Goal: Information Seeking & Learning: Check status

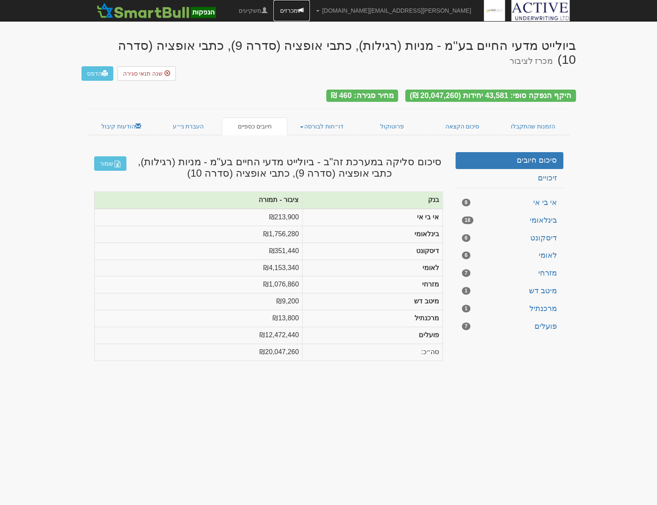
click at [310, 8] on link "מכרזים" at bounding box center [291, 10] width 36 height 21
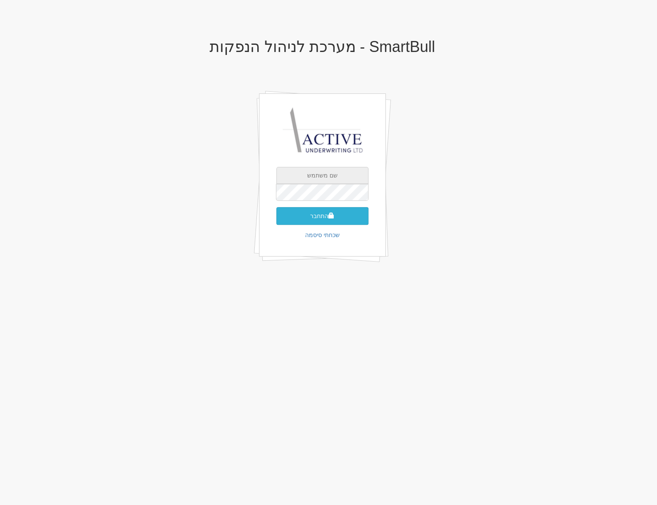
type input "[PERSON_NAME][EMAIL_ADDRESS][DOMAIN_NAME]"
click at [313, 218] on button "התחבר" at bounding box center [322, 216] width 92 height 18
type input "190004"
click at [276, 220] on button "התחבר" at bounding box center [322, 229] width 92 height 18
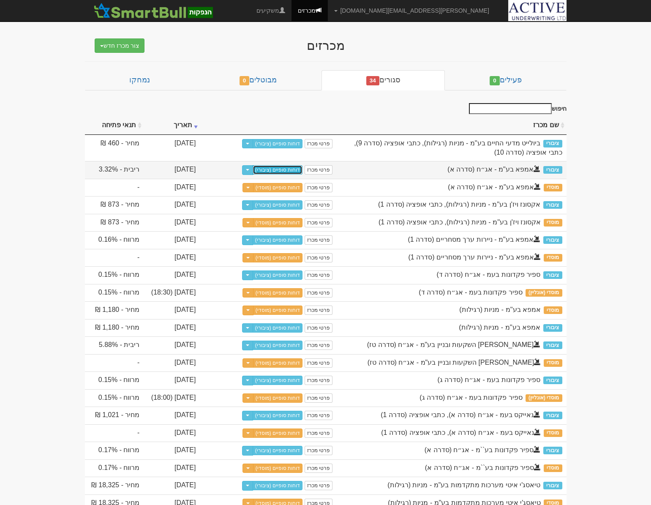
click at [284, 169] on link "דוחות סופיים (ציבורי)" at bounding box center [278, 169] width 50 height 9
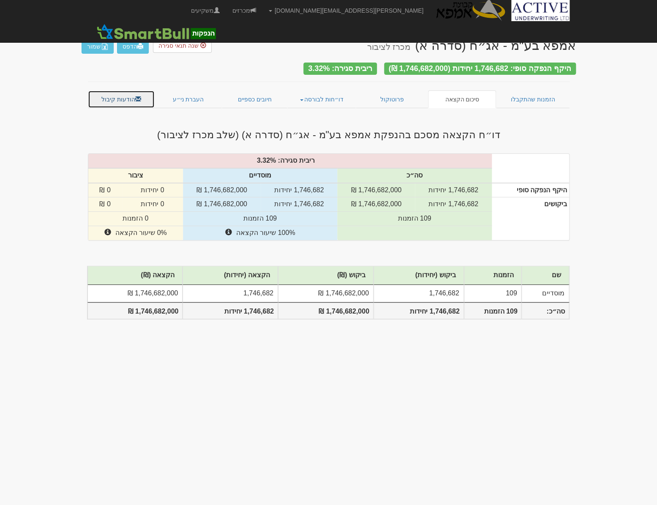
click at [123, 97] on link "הודעות קיבול" at bounding box center [121, 99] width 67 height 18
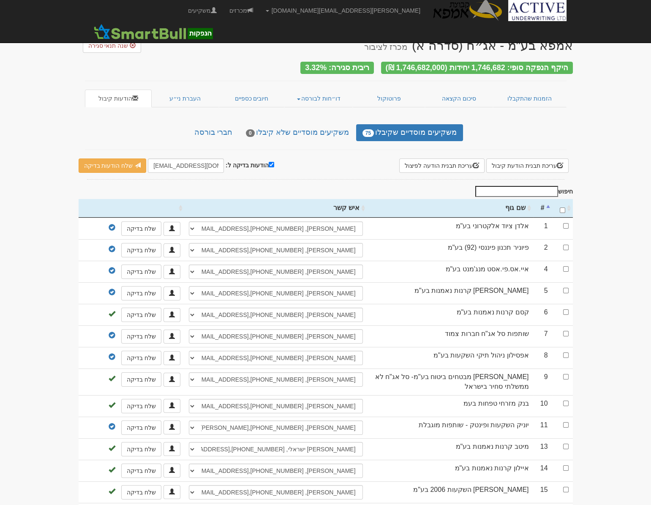
click at [539, 188] on input "חיפוש" at bounding box center [516, 191] width 83 height 11
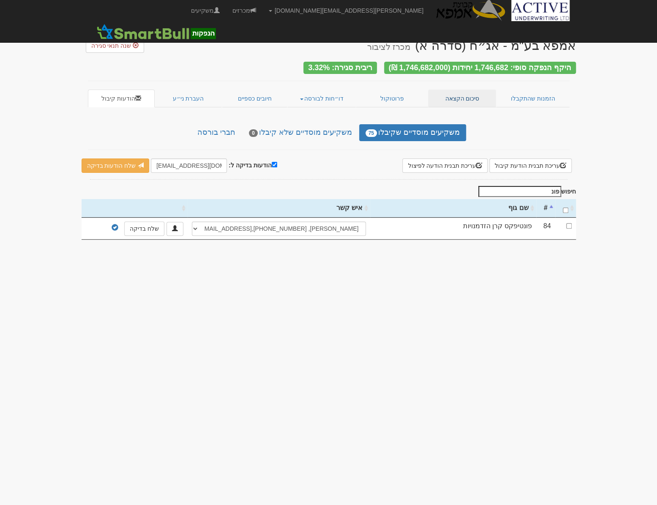
type input "פונ"
click at [460, 98] on link "סיכום הקצאה" at bounding box center [462, 99] width 68 height 18
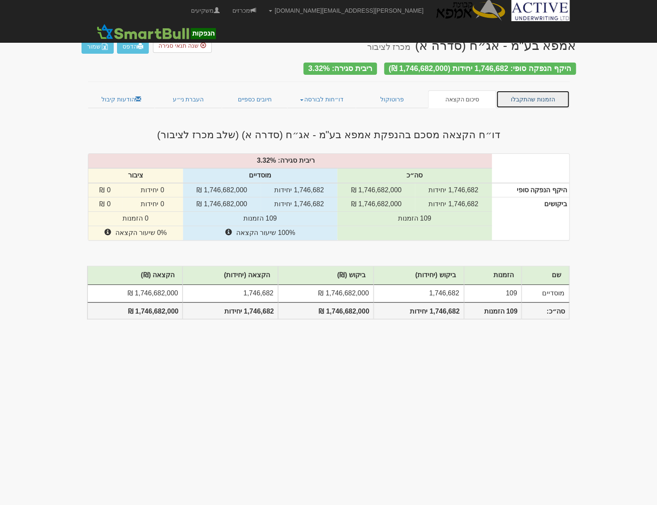
click at [526, 93] on link "הזמנות שהתקבלו" at bounding box center [532, 99] width 73 height 18
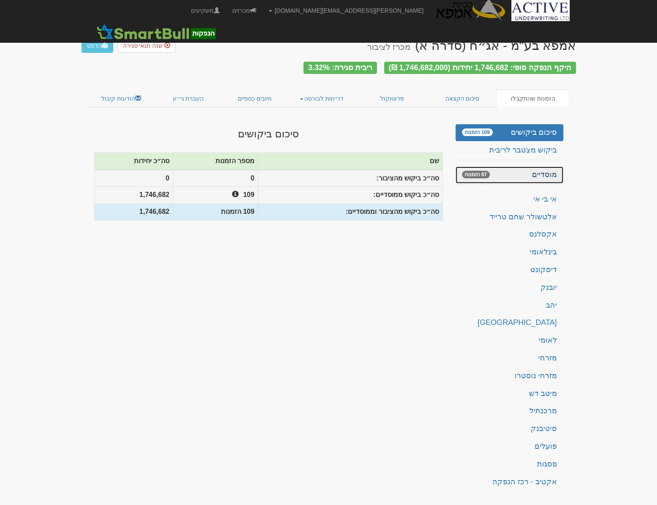
click at [539, 177] on link "מוסדיים 67 הזמנות" at bounding box center [509, 174] width 108 height 17
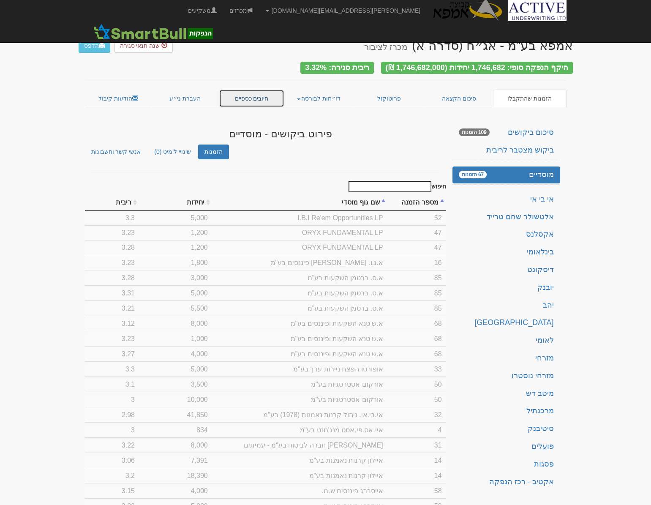
click at [248, 97] on link "חיובים כספיים" at bounding box center [252, 99] width 66 height 18
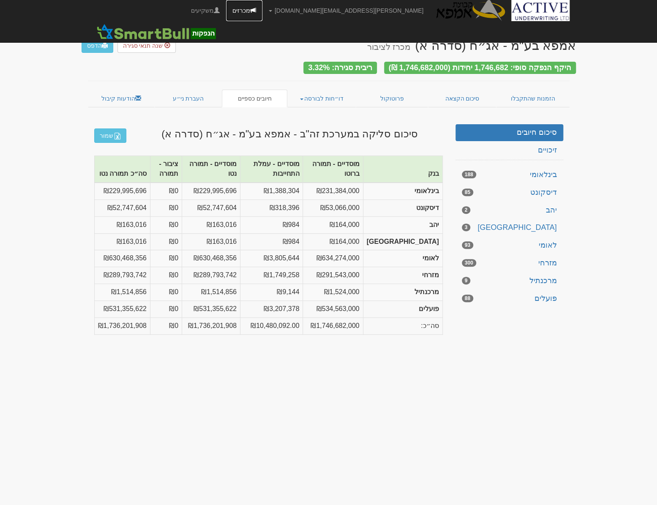
click at [262, 13] on link "מכרזים" at bounding box center [244, 10] width 36 height 21
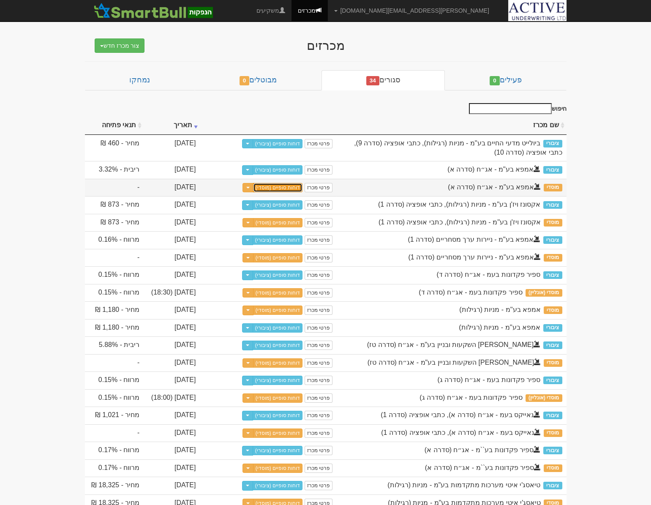
click at [287, 188] on link "דוחות סופיים (מוסדי)" at bounding box center [278, 187] width 50 height 9
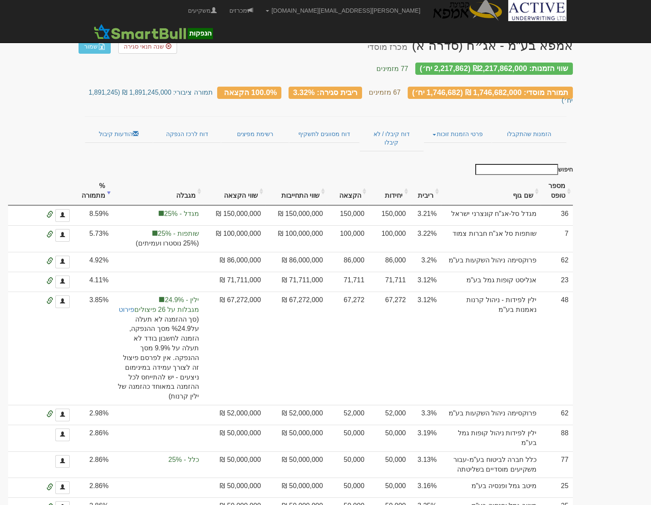
click at [536, 164] on input "חיפוש" at bounding box center [516, 169] width 83 height 11
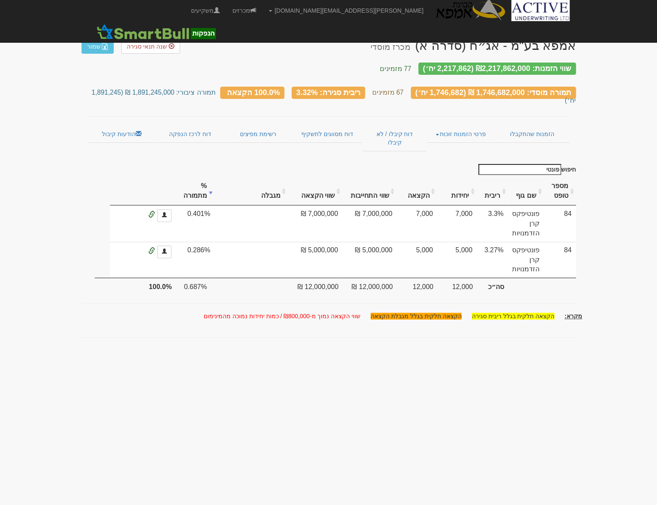
type input "פונטי"
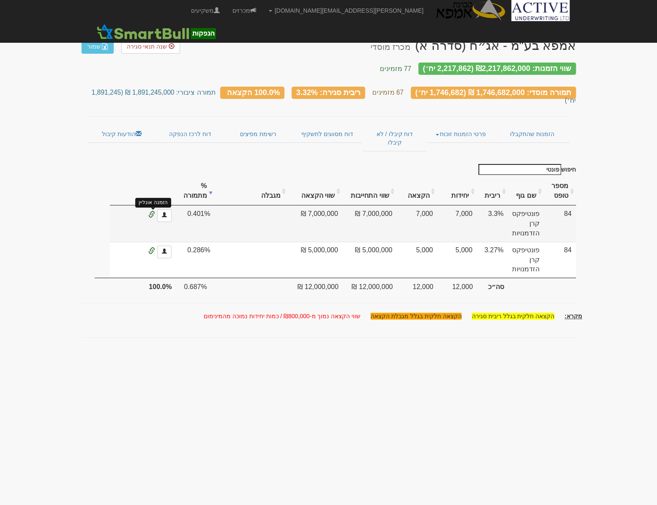
click at [153, 211] on span at bounding box center [151, 214] width 7 height 7
click at [164, 209] on link at bounding box center [164, 215] width 14 height 13
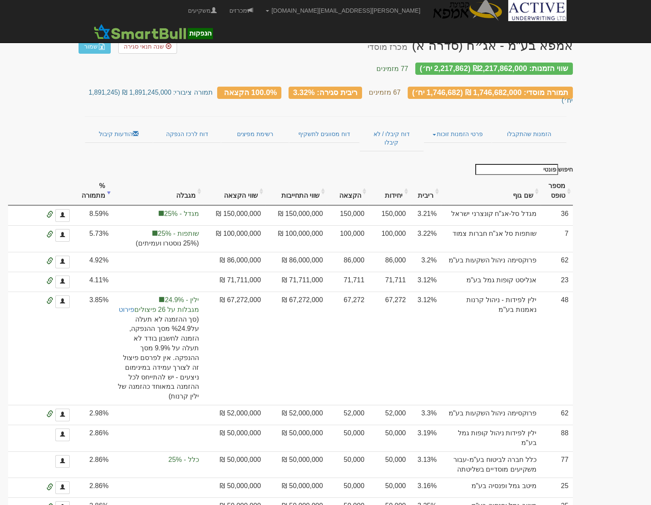
click at [533, 164] on input "פונטי" at bounding box center [516, 169] width 83 height 11
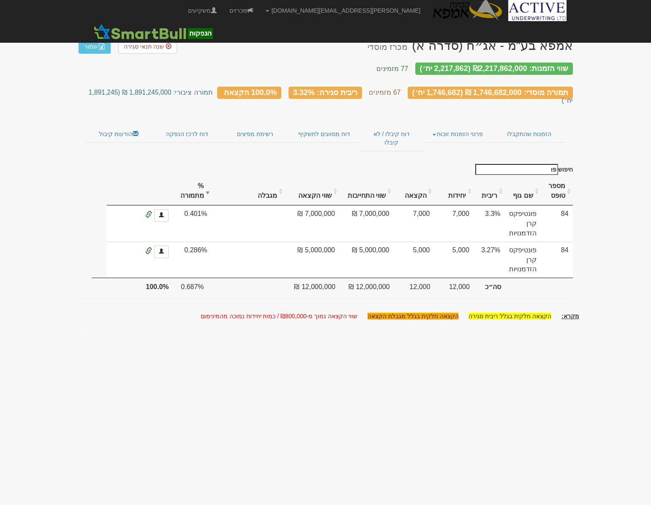
type input "פ"
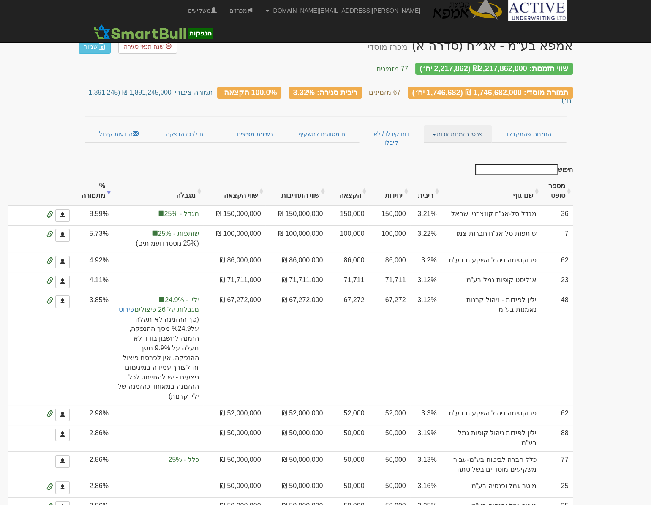
click at [441, 125] on link "פרטי הזמנות זוכות" at bounding box center [458, 134] width 68 height 18
click at [471, 145] on link "אנשי קשר וחשבונות" at bounding box center [457, 150] width 67 height 11
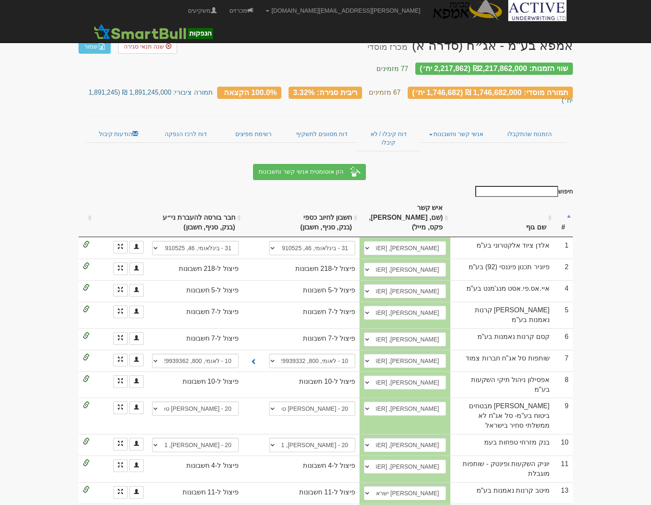
click at [519, 186] on input "חיפוש" at bounding box center [516, 191] width 83 height 11
click at [388, 125] on link "דוח קיבלו / לא קיבלו" at bounding box center [388, 138] width 63 height 26
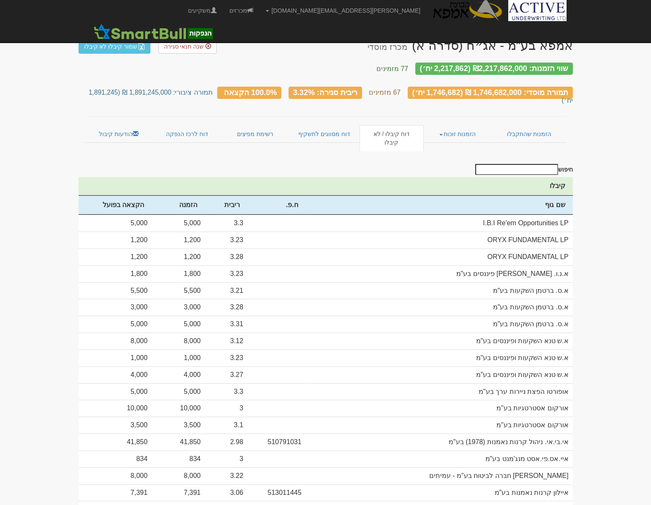
click at [526, 164] on input "חיפוש" at bounding box center [516, 169] width 83 height 11
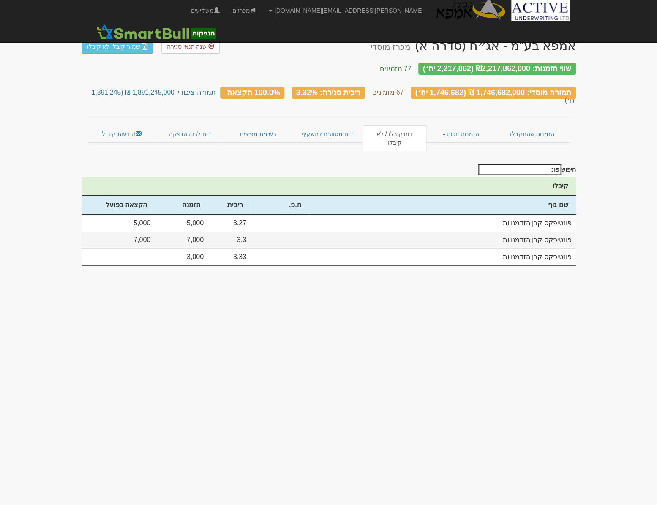
type input "פונ"
click at [180, 231] on td "7,000" at bounding box center [181, 239] width 53 height 17
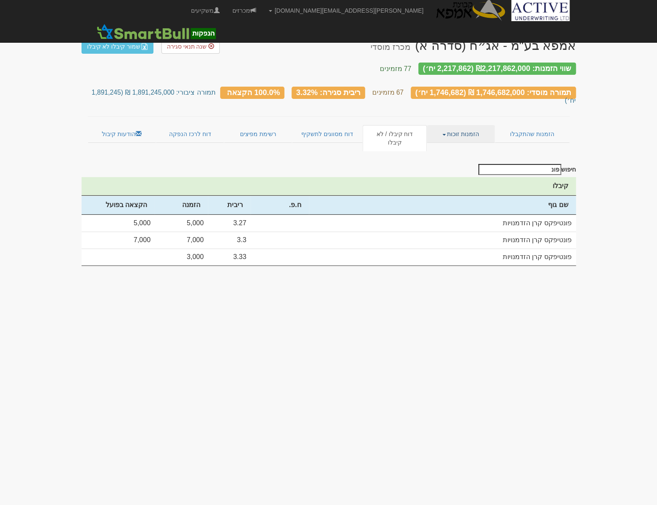
click at [449, 125] on link "הזמנות זוכות" at bounding box center [461, 134] width 68 height 18
click at [238, 164] on div "חיפוש פונ קיבלו שם גוף ח.פ. ריבית הזמנה הקצאה בפועל" at bounding box center [329, 214] width 494 height 101
click at [262, 13] on link "מכרזים" at bounding box center [244, 10] width 36 height 21
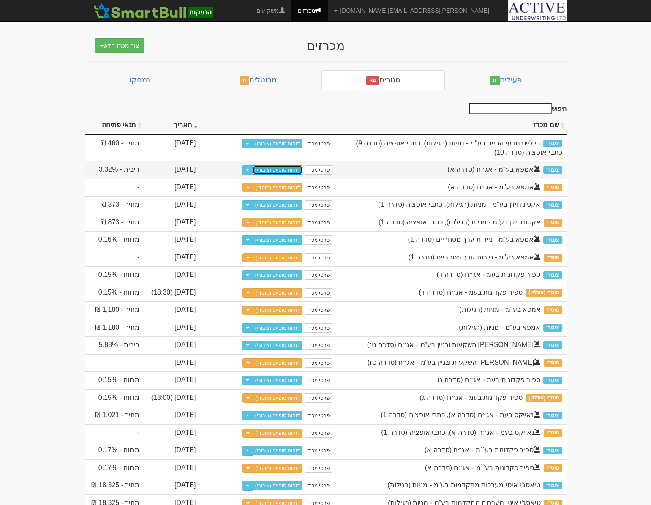
click at [287, 172] on link "דוחות סופיים (ציבורי)" at bounding box center [278, 169] width 50 height 9
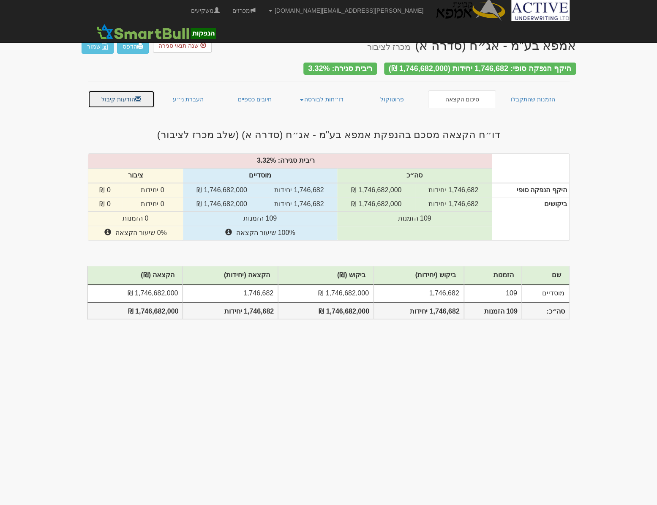
click at [117, 97] on link "הודעות קיבול" at bounding box center [121, 99] width 67 height 18
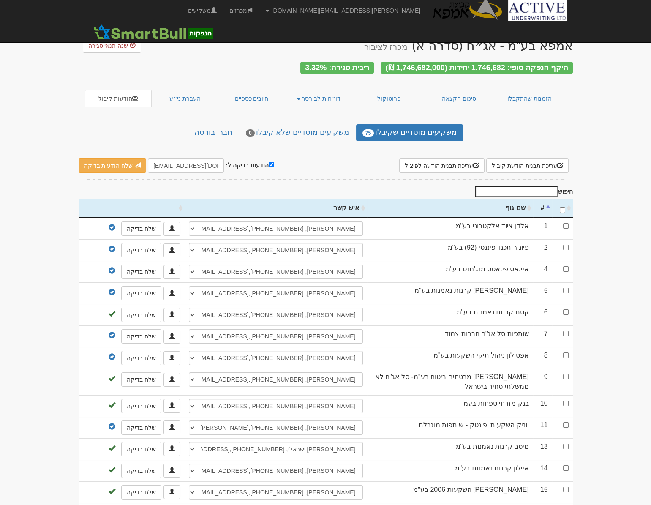
click at [517, 187] on input "חיפוש" at bounding box center [516, 191] width 83 height 11
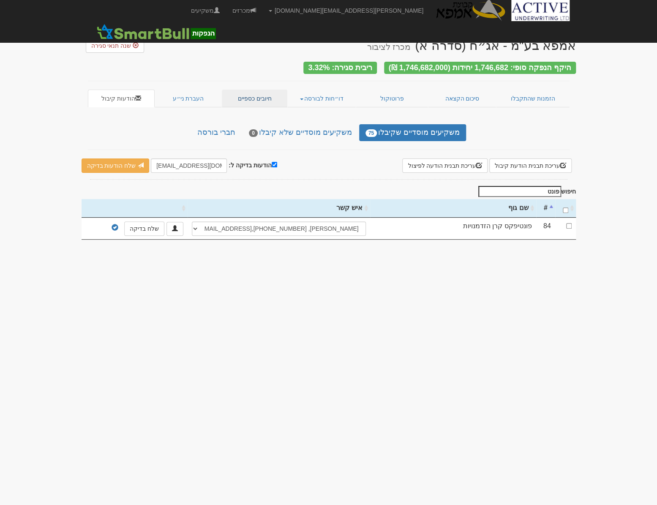
type input "פונט"
click at [245, 95] on link "חיובים כספיים" at bounding box center [255, 99] width 66 height 18
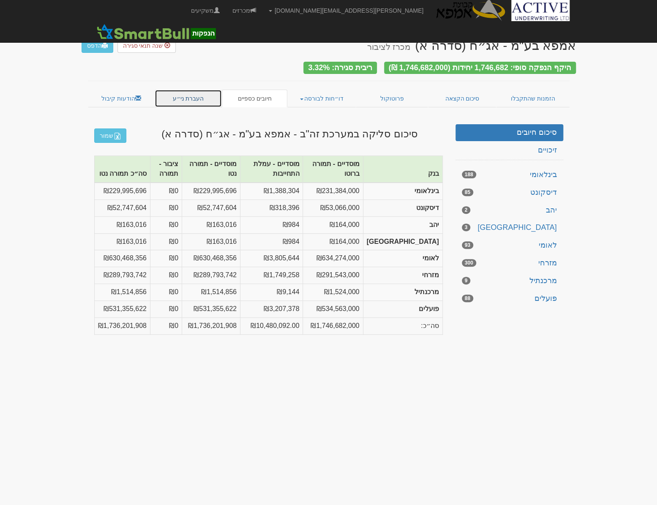
click at [191, 96] on link "העברת ני״ע" at bounding box center [188, 99] width 67 height 18
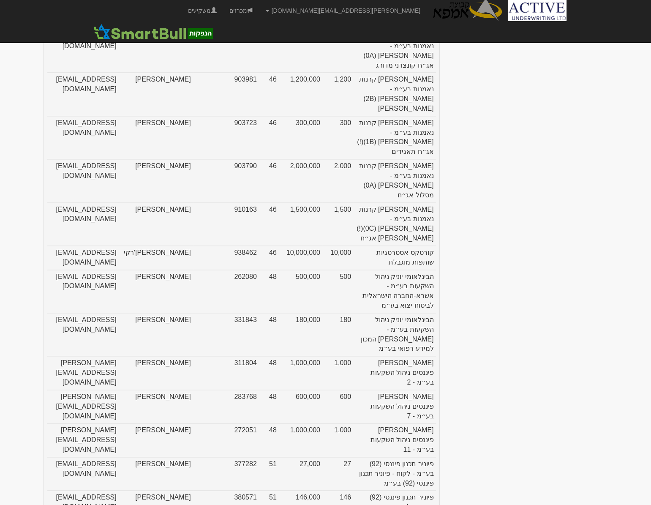
scroll to position [2880, 0]
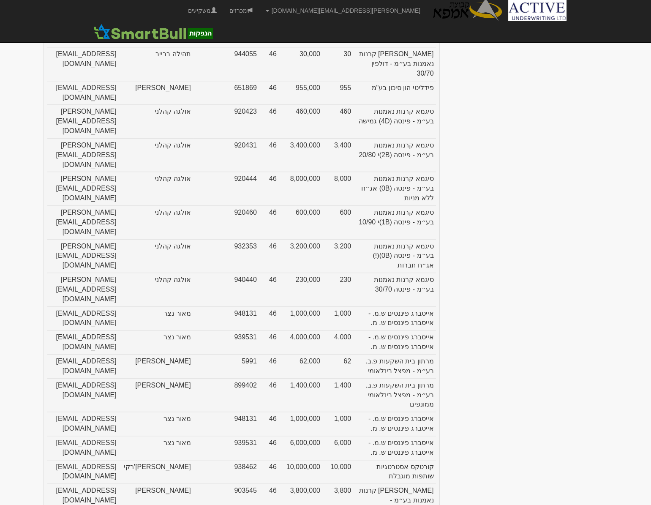
scroll to position [2188, 0]
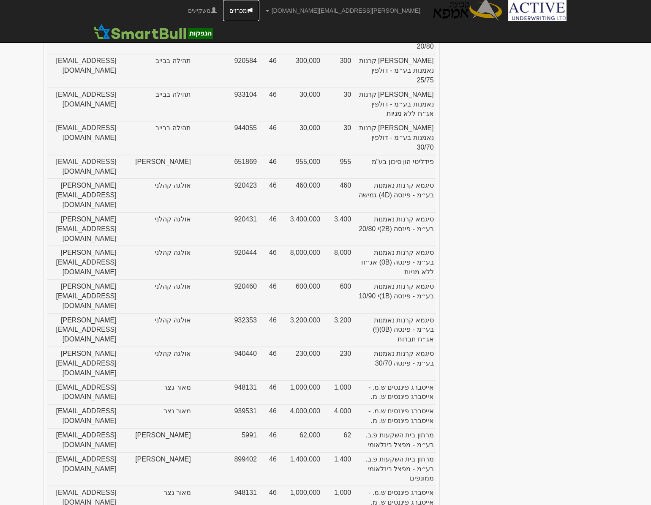
click at [259, 5] on link "מכרזים" at bounding box center [241, 10] width 36 height 21
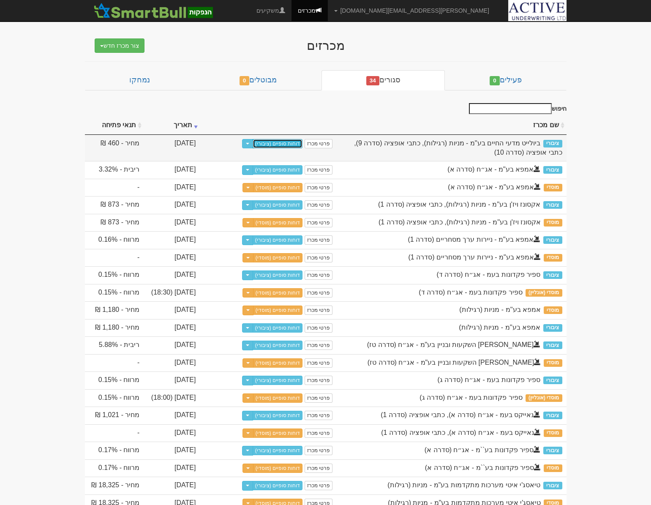
click at [289, 143] on link "דוחות סופיים (ציבורי)" at bounding box center [278, 143] width 50 height 9
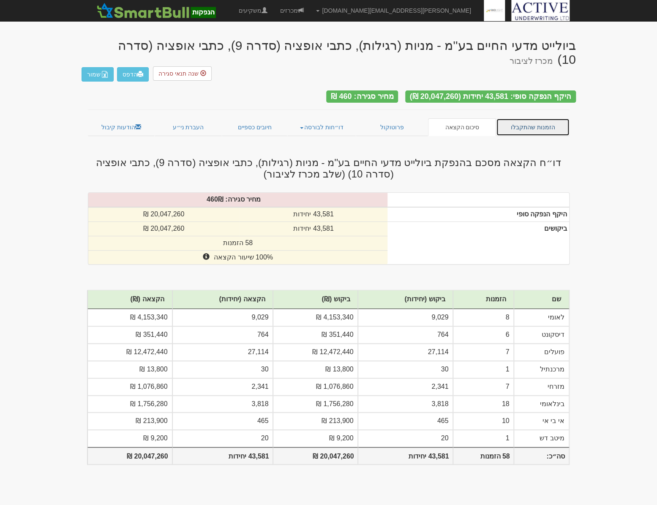
click at [536, 119] on link "הזמנות שהתקבלו" at bounding box center [532, 127] width 73 height 18
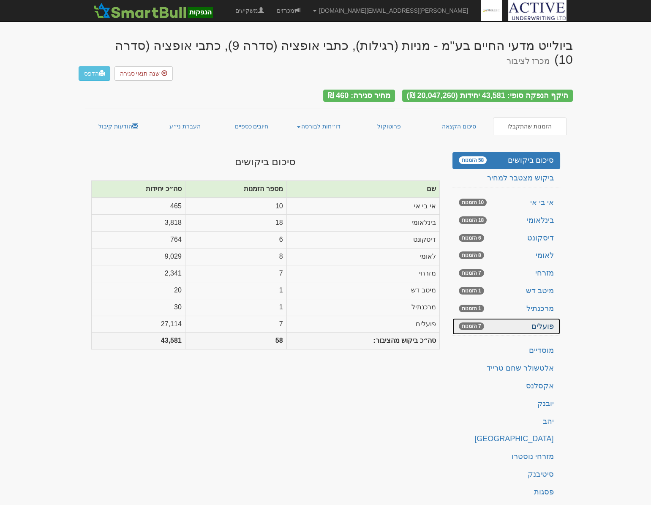
click at [509, 318] on link "פועלים 7 הזמנות" at bounding box center [506, 326] width 108 height 17
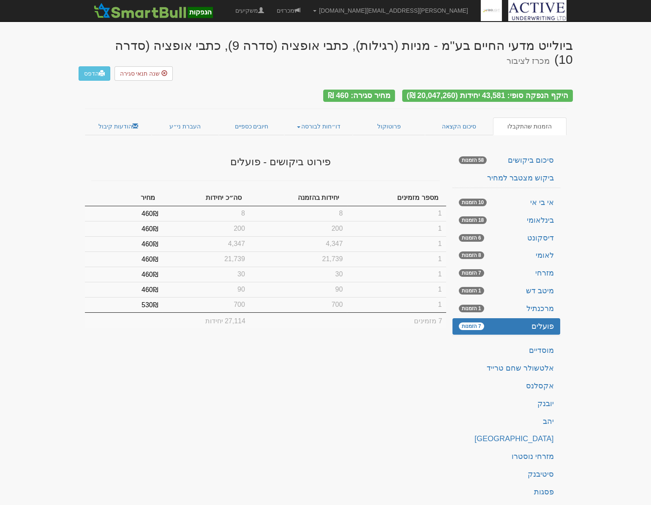
click at [154, 150] on div "פירוט ביקושים - פועלים" at bounding box center [265, 160] width 361 height 24
click at [307, 8] on link "מכרזים" at bounding box center [288, 10] width 36 height 21
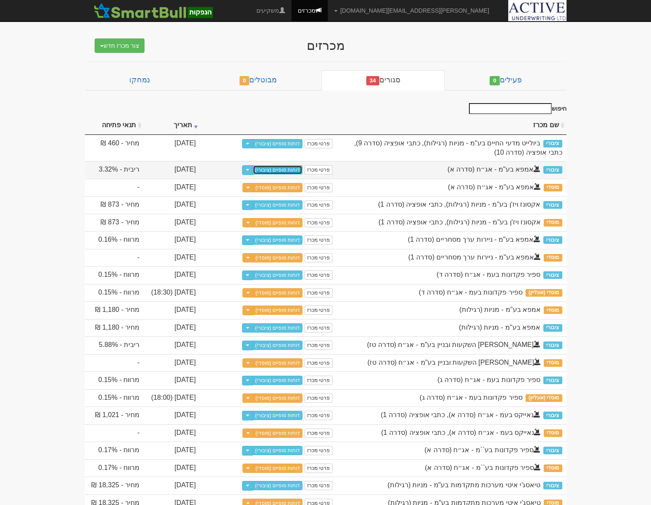
click at [279, 170] on link "דוחות סופיים (ציבורי)" at bounding box center [278, 169] width 50 height 9
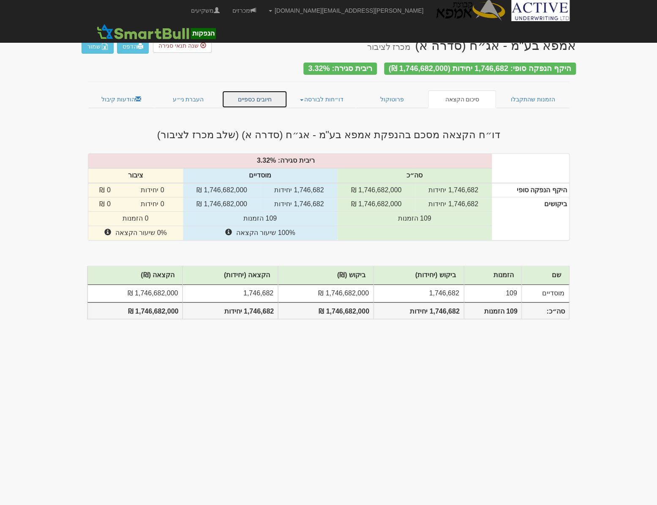
click at [257, 102] on link "חיובים כספיים" at bounding box center [255, 99] width 66 height 18
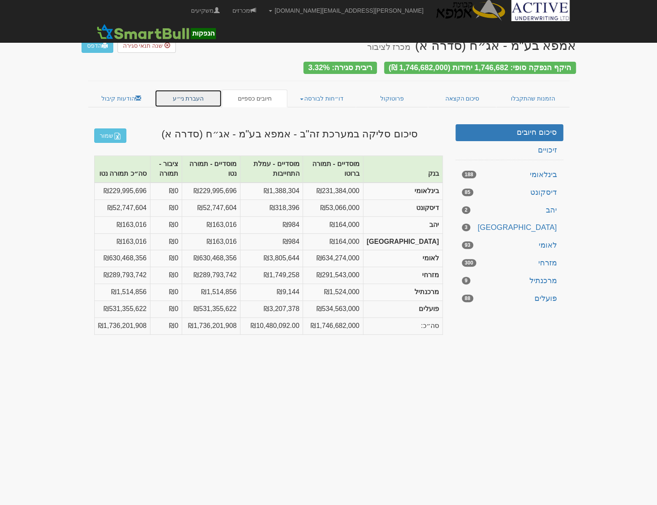
click at [190, 96] on link "העברת ני״ע" at bounding box center [188, 99] width 67 height 18
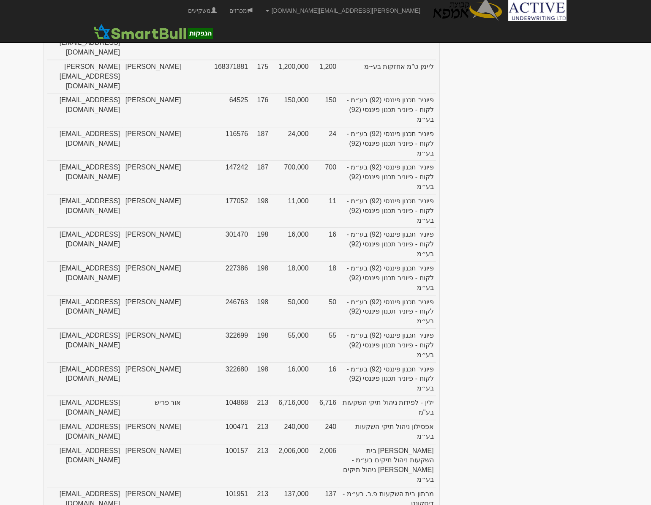
scroll to position [21768, 0]
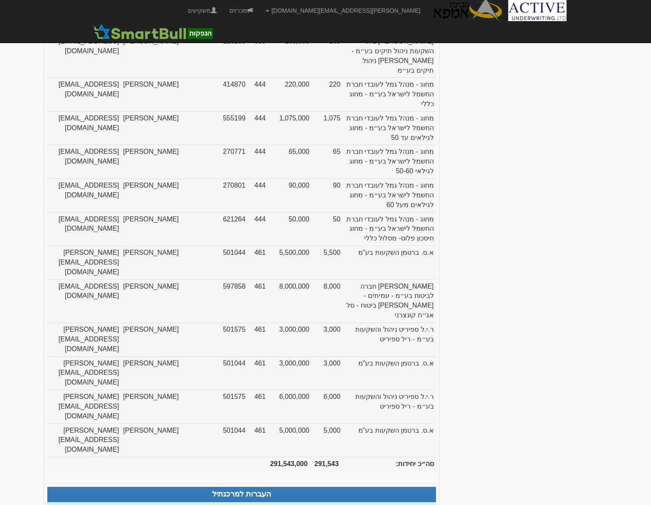
drag, startPoint x: 432, startPoint y: 343, endPoint x: 122, endPoint y: 340, distance: 309.6
drag, startPoint x: 432, startPoint y: 343, endPoint x: 190, endPoint y: 340, distance: 241.6
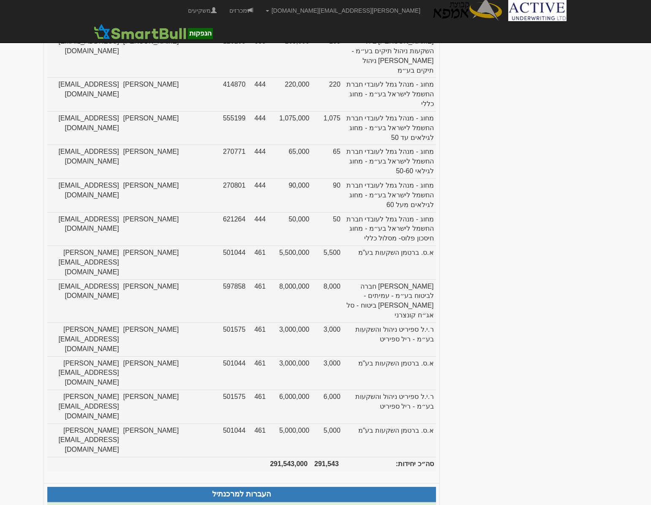
drag, startPoint x: 190, startPoint y: 340, endPoint x: 204, endPoint y: 345, distance: 15.2
drag, startPoint x: 432, startPoint y: 343, endPoint x: 185, endPoint y: 342, distance: 246.7
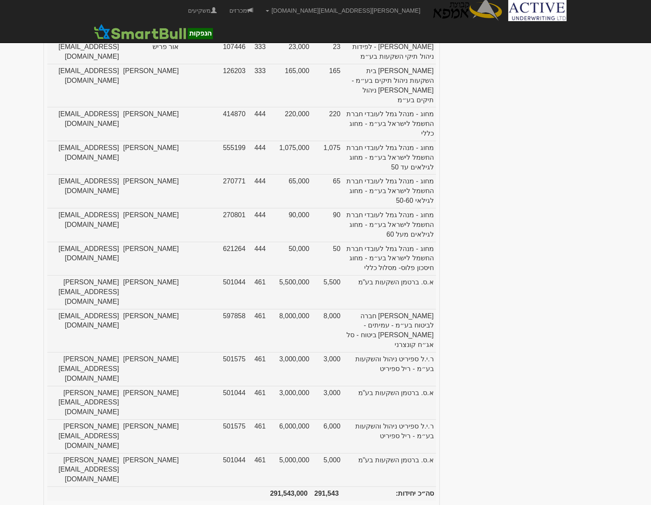
scroll to position [21729, 0]
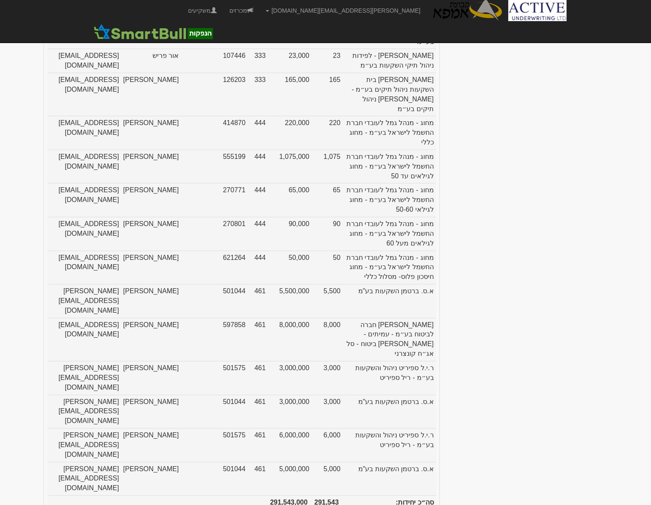
drag, startPoint x: 432, startPoint y: 291, endPoint x: 181, endPoint y: 291, distance: 250.9
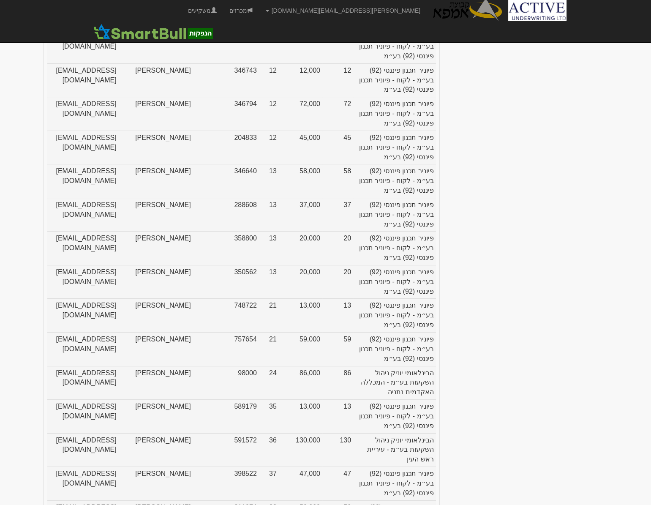
scroll to position [0, 0]
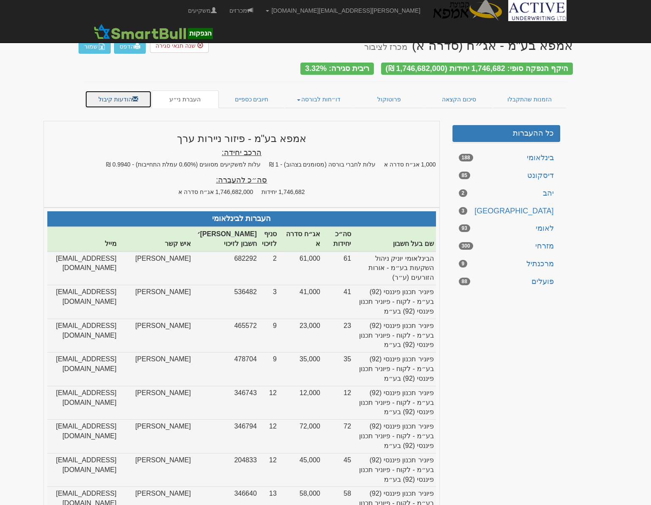
click at [103, 97] on link "הודעות קיבול" at bounding box center [118, 99] width 67 height 18
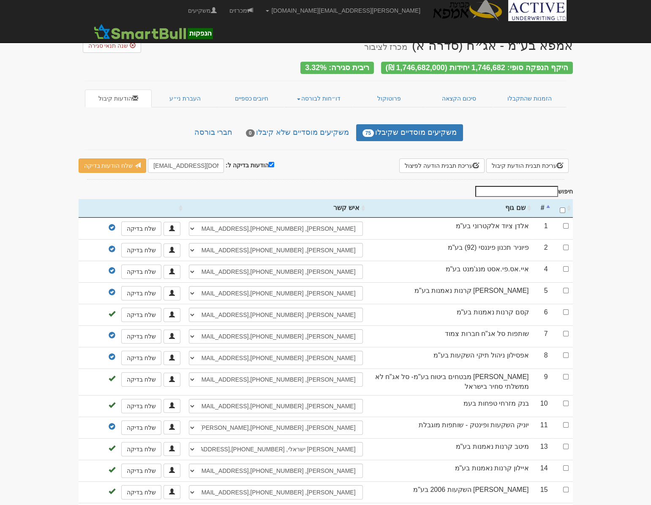
click at [519, 189] on input "חיפוש" at bounding box center [516, 191] width 83 height 11
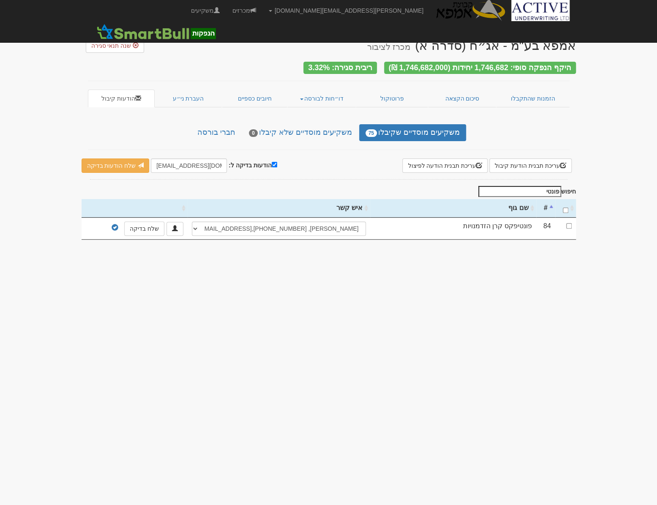
type input "פונטי"
drag, startPoint x: 166, startPoint y: 162, endPoint x: 152, endPoint y: 164, distance: 14.1
click at [152, 164] on input "[EMAIL_ADDRESS][DOMAIN_NAME]" at bounding box center [189, 165] width 76 height 14
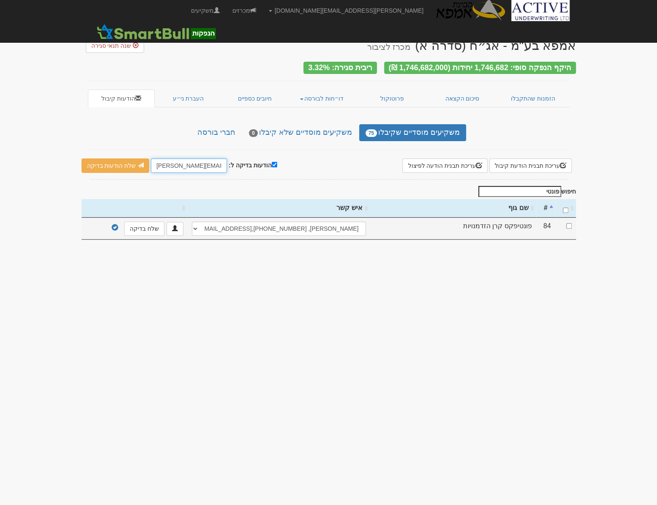
type input "[PERSON_NAME][EMAIL_ADDRESS][DOMAIN_NAME]"
click at [568, 223] on input "checkbox" at bounding box center [568, 225] width 5 height 5
checkbox input "true"
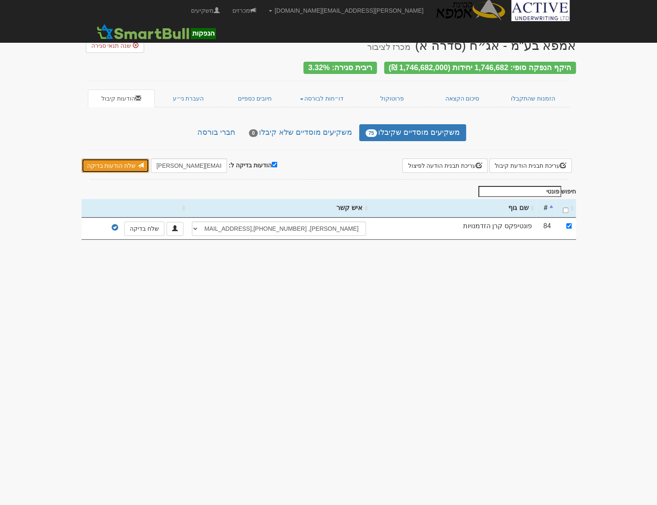
click at [106, 164] on link "שלח הודעות בדיקה" at bounding box center [116, 165] width 68 height 14
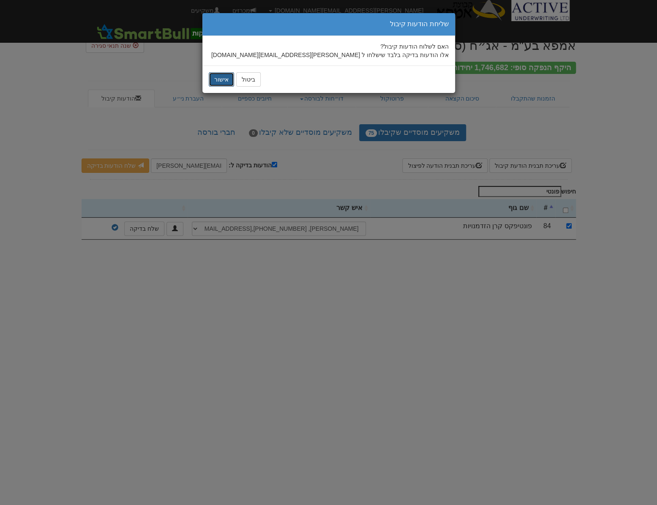
click at [222, 80] on button "אישור" at bounding box center [221, 79] width 25 height 14
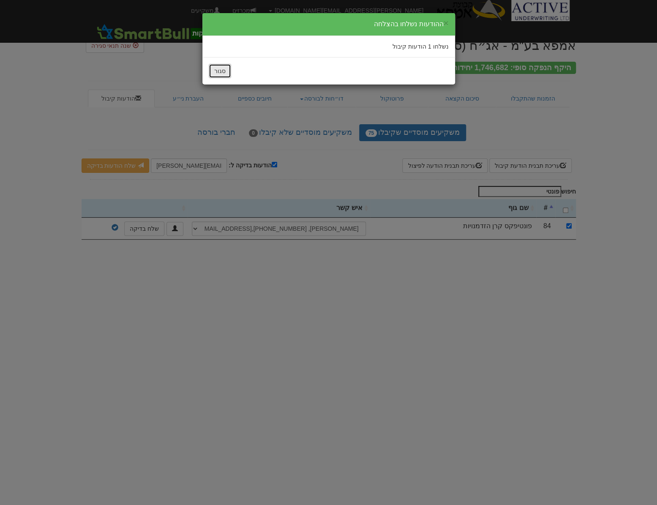
click at [211, 67] on button "סגור" at bounding box center [220, 71] width 22 height 14
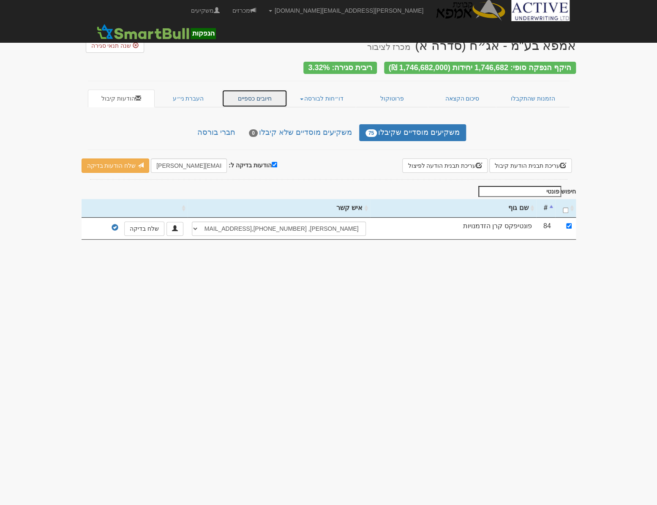
click at [243, 91] on link "חיובים כספיים" at bounding box center [255, 99] width 66 height 18
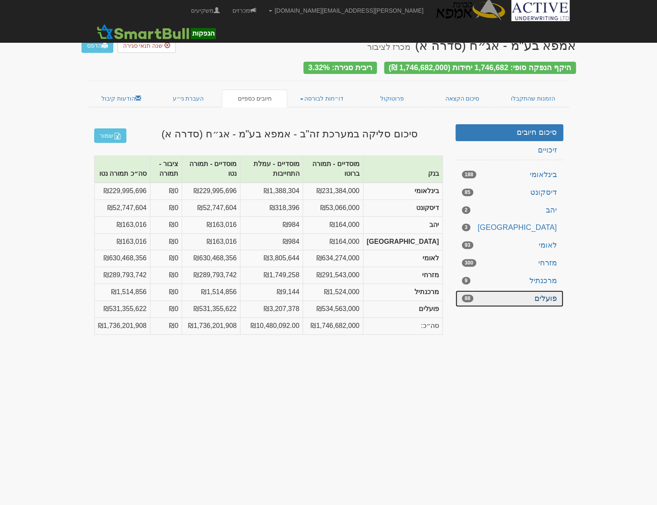
click at [548, 298] on link "פועלים 88" at bounding box center [509, 298] width 108 height 17
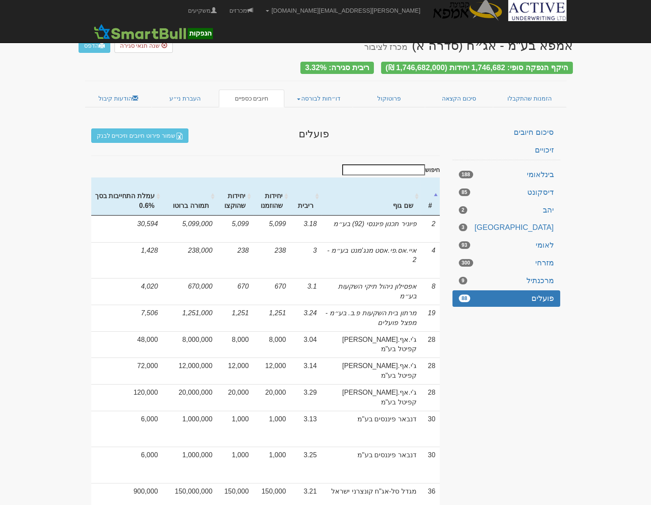
click at [407, 165] on input "חיפוש" at bounding box center [383, 169] width 83 height 11
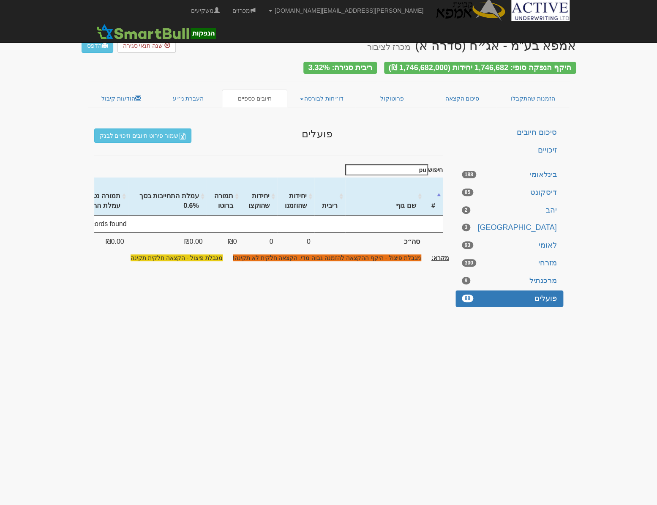
type input "p"
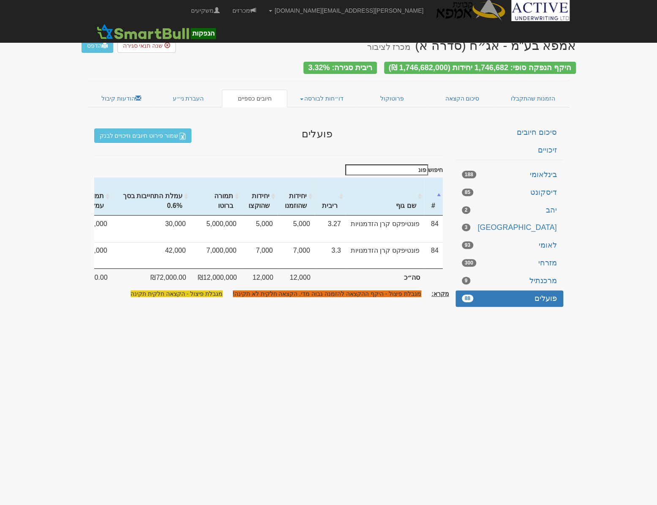
type input "פונ"
drag, startPoint x: 407, startPoint y: 168, endPoint x: 435, endPoint y: 169, distance: 28.3
click at [435, 169] on label "חיפוש פונ" at bounding box center [392, 169] width 101 height 11
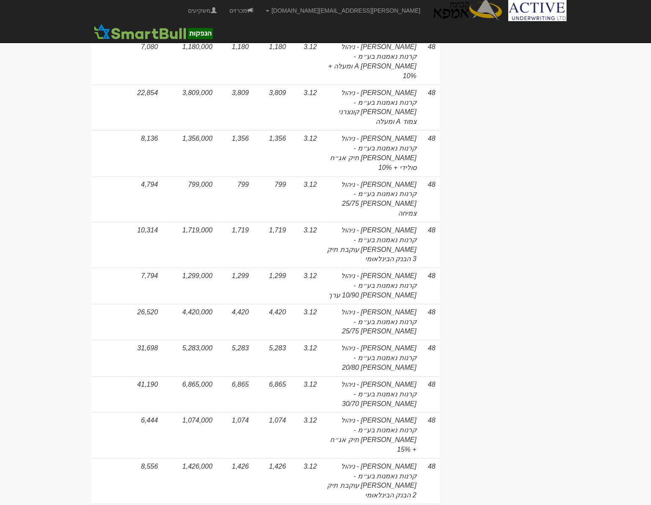
scroll to position [721, 0]
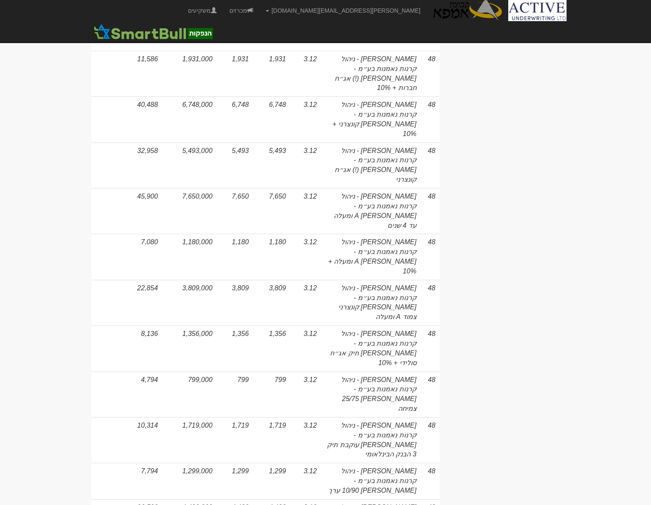
drag, startPoint x: 650, startPoint y: 156, endPoint x: 658, endPoint y: 54, distance: 102.5
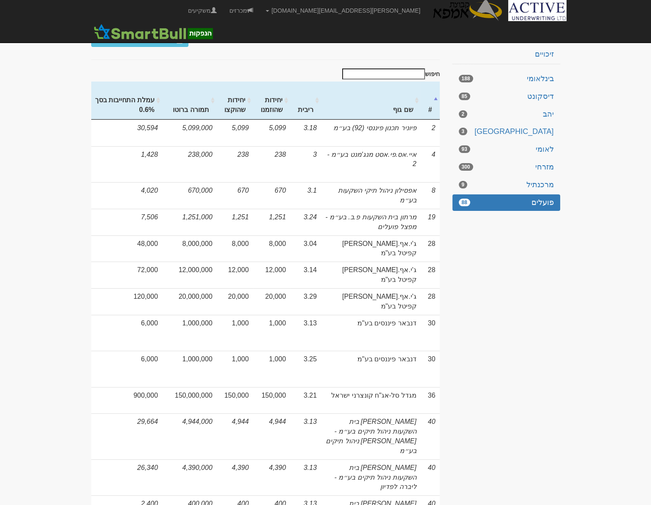
scroll to position [58, 0]
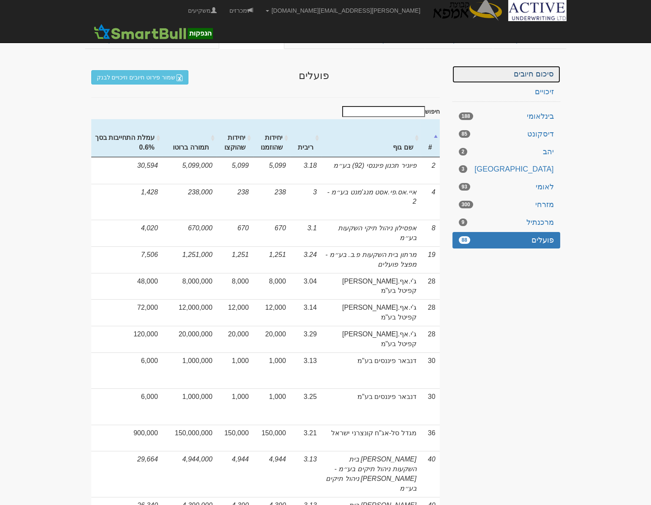
click at [539, 74] on link "סיכום חיובים" at bounding box center [506, 74] width 108 height 17
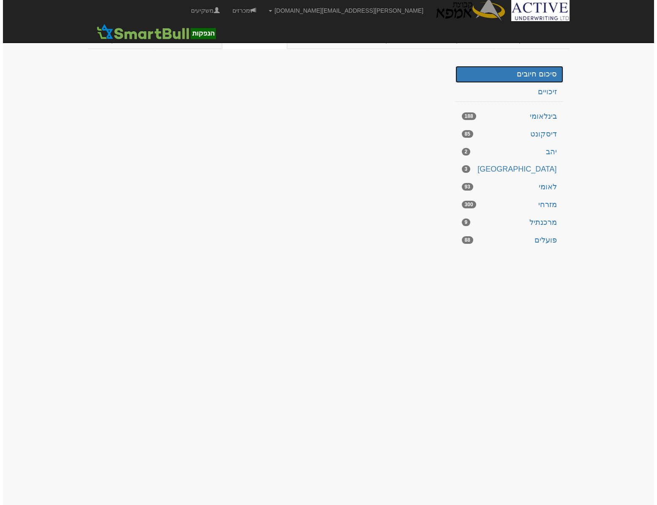
scroll to position [0, 0]
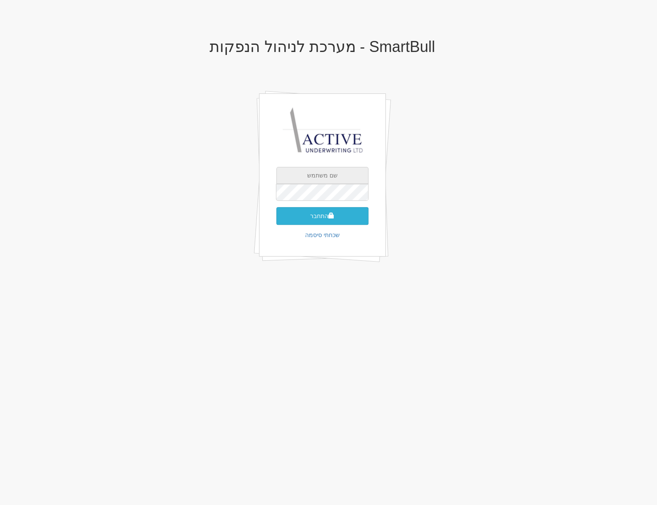
type input "[PERSON_NAME][EMAIL_ADDRESS][DOMAIN_NAME]"
click at [331, 220] on button "התחבר" at bounding box center [322, 216] width 92 height 18
click at [317, 197] on input "text" at bounding box center [322, 204] width 92 height 17
type input "338785"
click at [276, 220] on button "התחבר" at bounding box center [322, 229] width 92 height 18
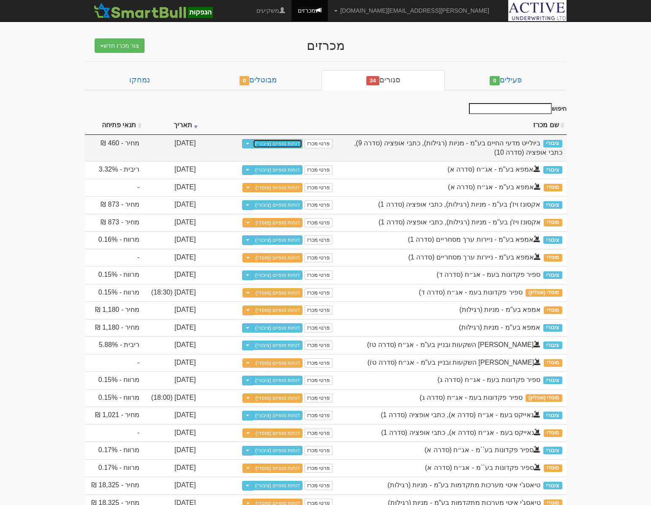
click at [282, 144] on link "דוחות סופיים (ציבורי)" at bounding box center [278, 143] width 50 height 9
